Goal: Task Accomplishment & Management: Use online tool/utility

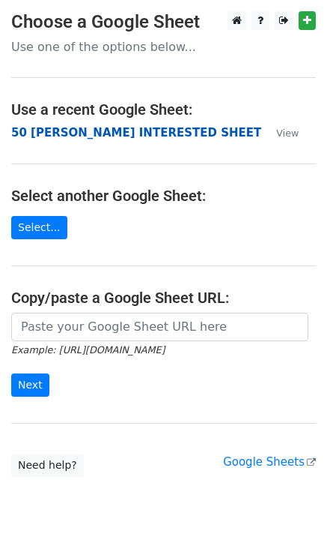
click at [81, 133] on strong "50 [PERSON_NAME] INTERESTED SHEET" at bounding box center [136, 132] width 250 height 13
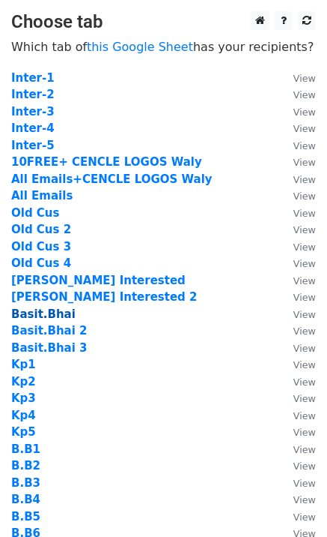
click at [51, 314] on strong "Basit.Bhai" at bounding box center [43, 313] width 64 height 13
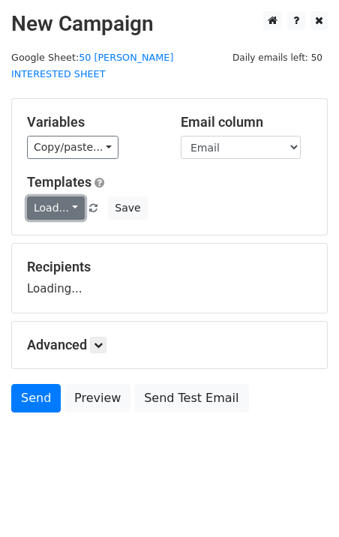
click at [52, 196] on link "Load..." at bounding box center [56, 207] width 58 height 23
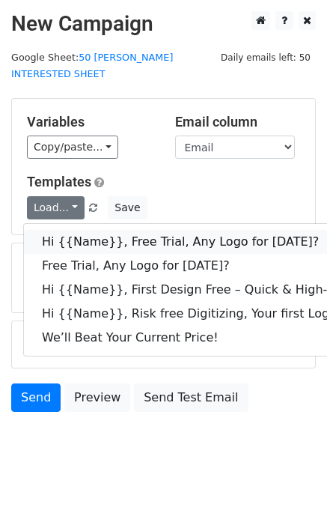
click at [94, 230] on link "Hi {{Name}}, Free Trial, Any Logo for today?" at bounding box center [239, 242] width 430 height 24
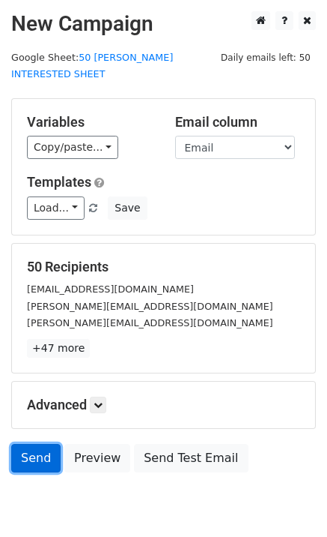
click at [46, 444] on link "Send" at bounding box center [35, 458] width 49 height 28
